Goal: Navigation & Orientation: Find specific page/section

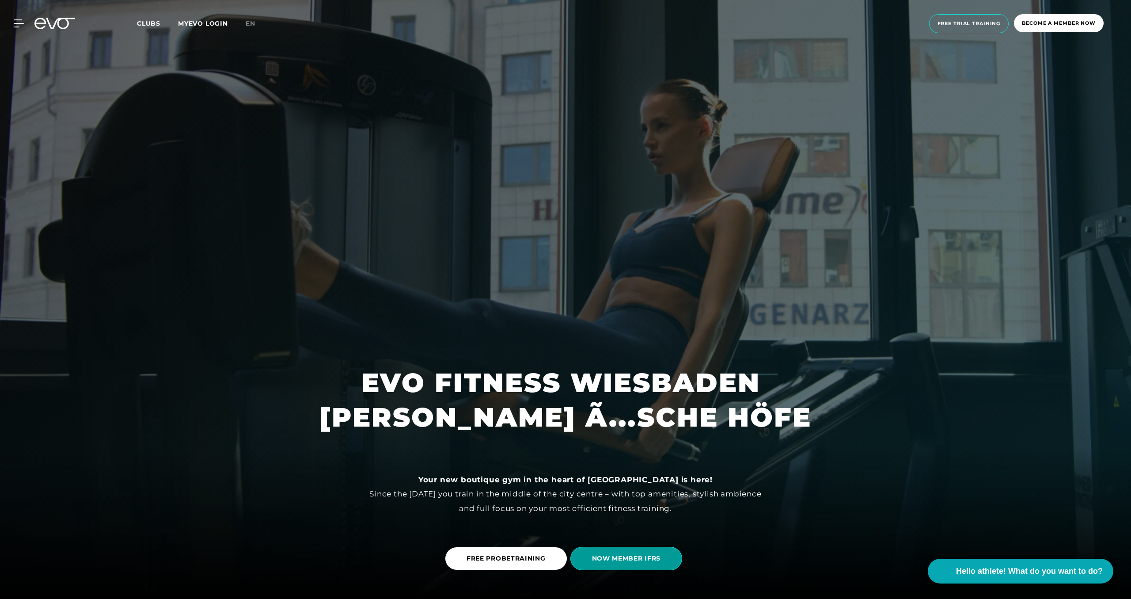
click at [662, 557] on span "NOW MEMBER IFRS" at bounding box center [626, 558] width 112 height 23
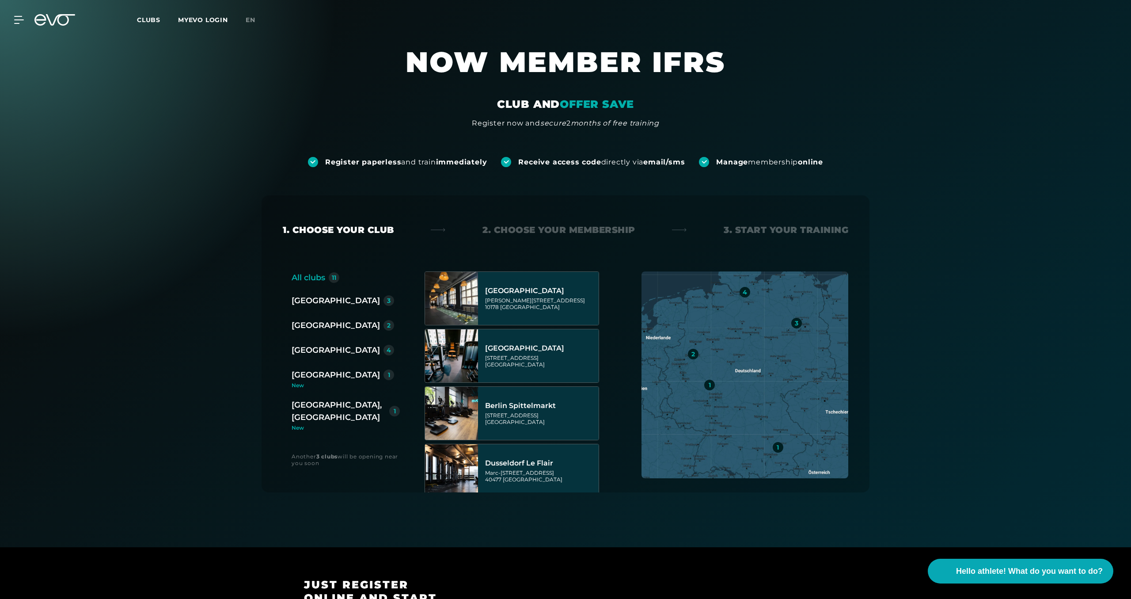
click at [340, 403] on div "[GEOGRAPHIC_DATA], [GEOGRAPHIC_DATA]" at bounding box center [339, 411] width 94 height 25
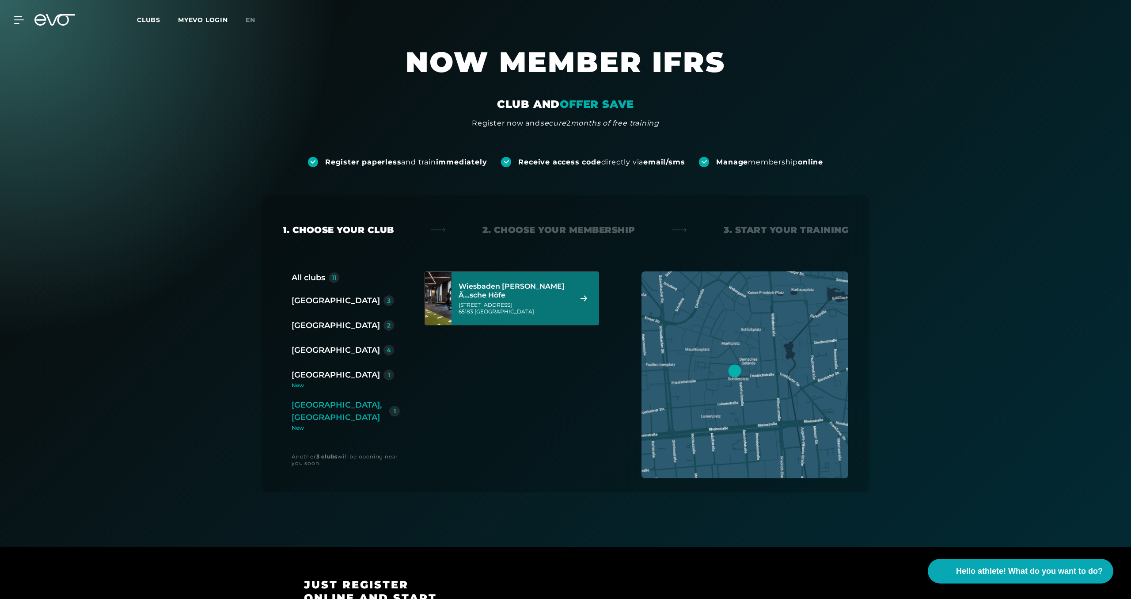
click at [513, 293] on div "Wiesbaden [PERSON_NAME] Ã...sche Höfe" at bounding box center [514, 291] width 111 height 18
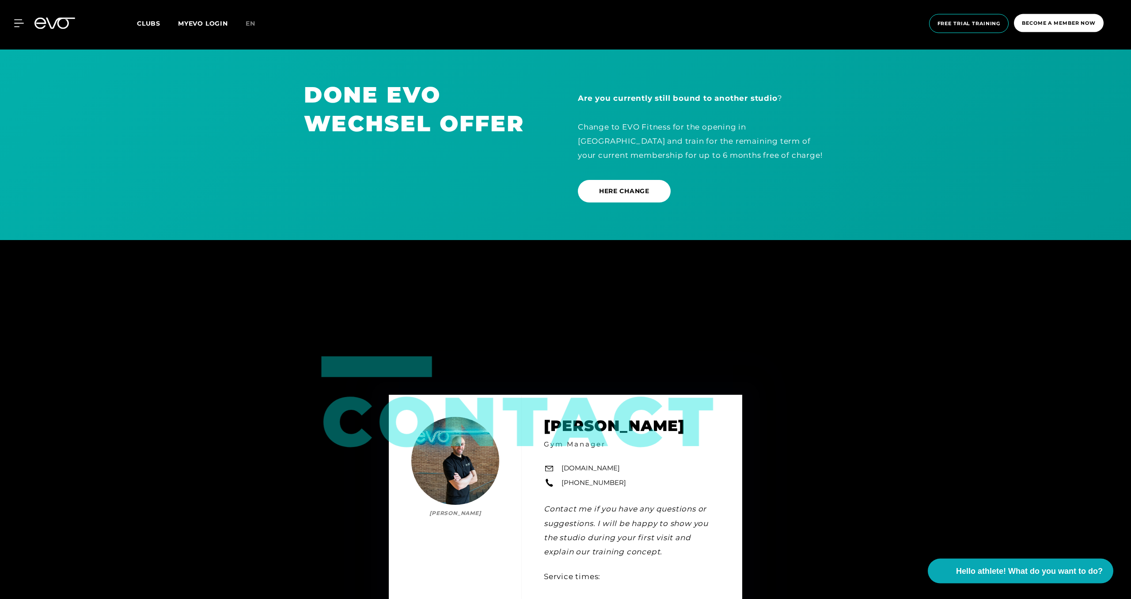
scroll to position [2855, 0]
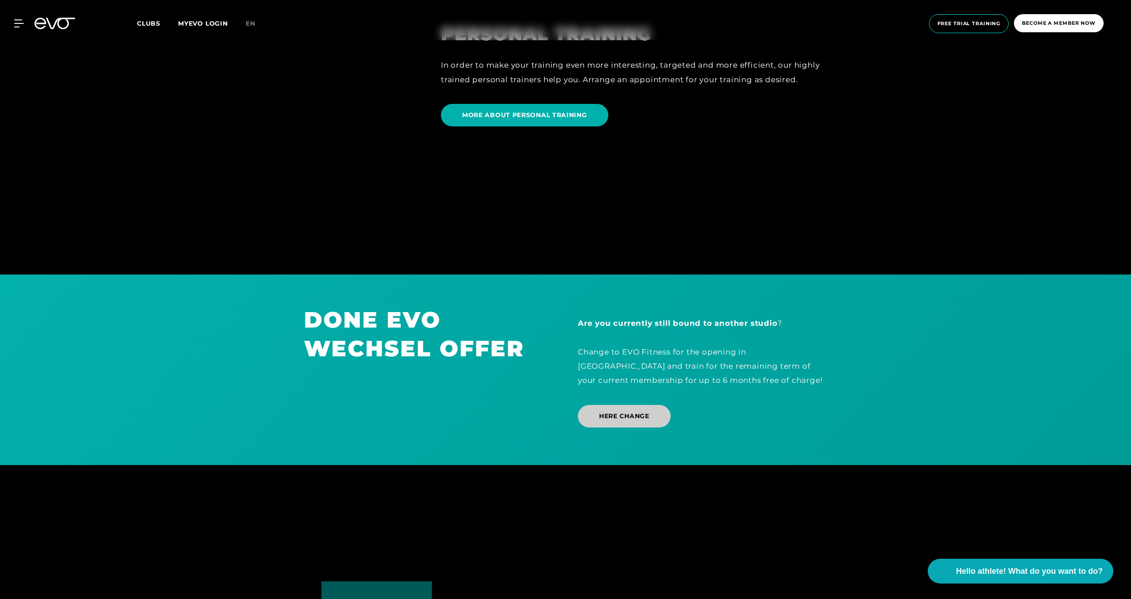
click at [596, 417] on span "HERE CHANGE" at bounding box center [624, 416] width 93 height 23
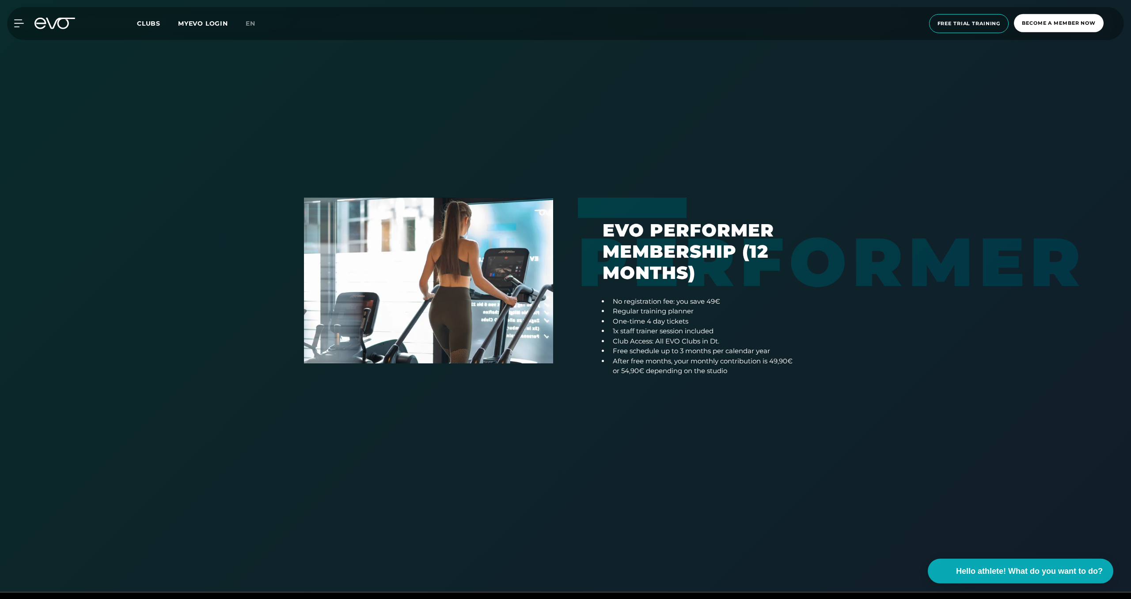
scroll to position [872, 0]
